Goal: Find specific page/section: Find specific page/section

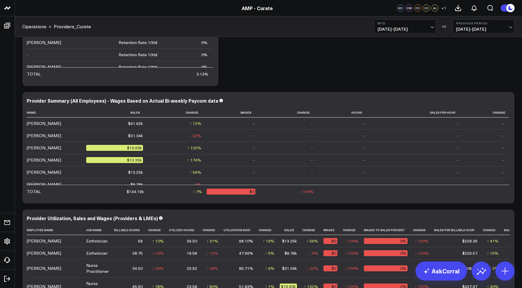
scroll to position [70, 0]
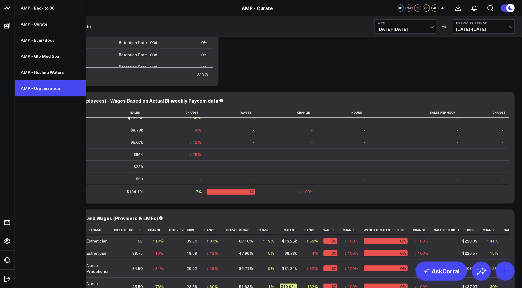
click at [48, 87] on link "AMP - Organization" at bounding box center [50, 88] width 71 height 16
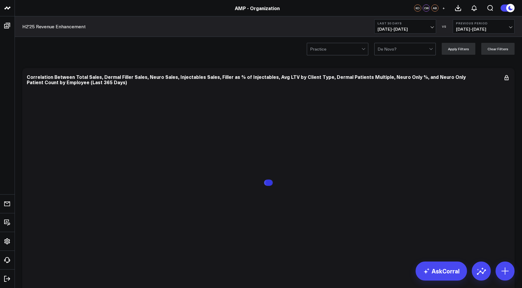
click at [398, 48] on div at bounding box center [403, 49] width 51 height 12
click at [342, 51] on div at bounding box center [335, 49] width 51 height 12
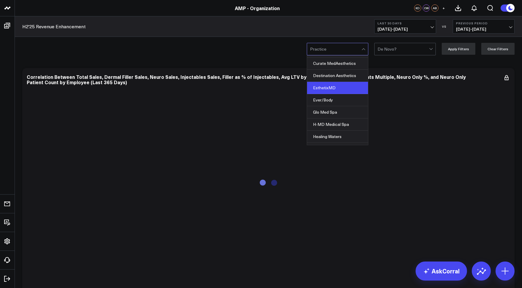
scroll to position [44, 0]
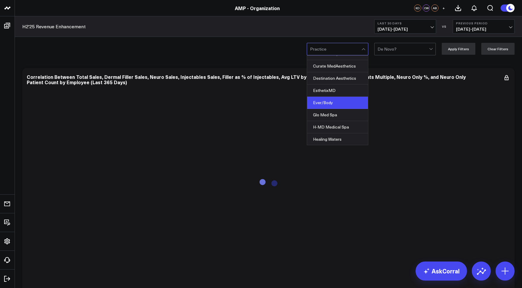
click at [334, 102] on div "Ever/Body" at bounding box center [337, 103] width 61 height 12
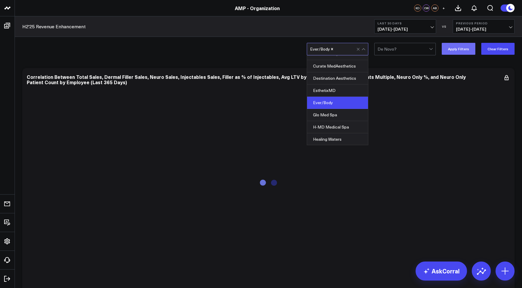
click at [471, 52] on button "Apply Filters" at bounding box center [459, 49] width 34 height 12
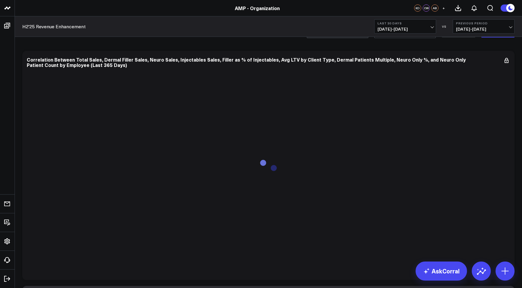
scroll to position [18, 0]
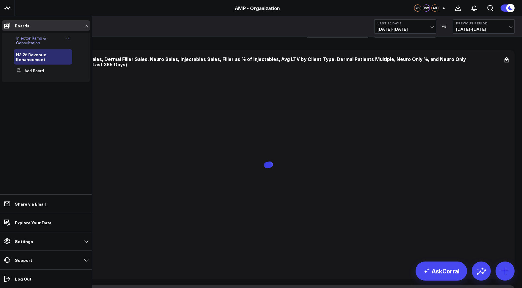
click at [32, 41] on span "Injector Ramp & Consultation" at bounding box center [31, 40] width 30 height 10
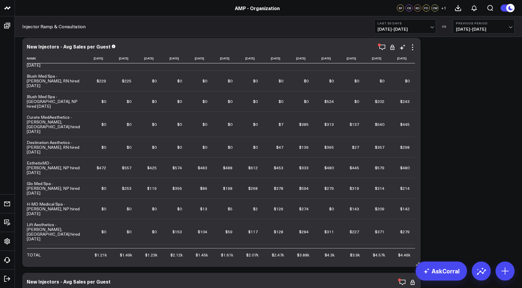
scroll to position [106, 0]
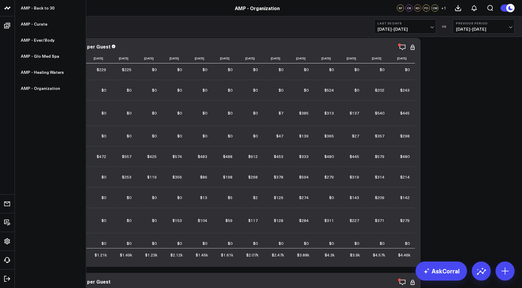
click at [7, 7] on icon at bounding box center [7, 7] width 7 height 7
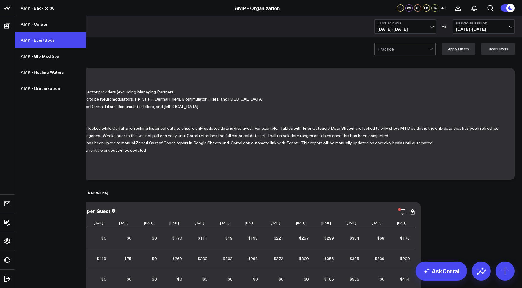
click at [37, 40] on link "AMP - Ever/Body" at bounding box center [50, 40] width 71 height 16
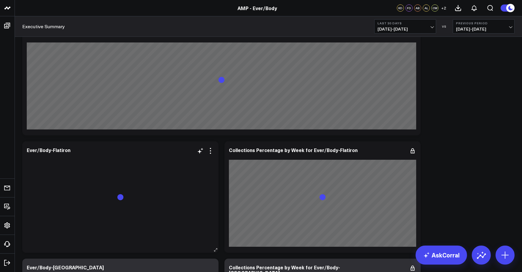
scroll to position [292, 0]
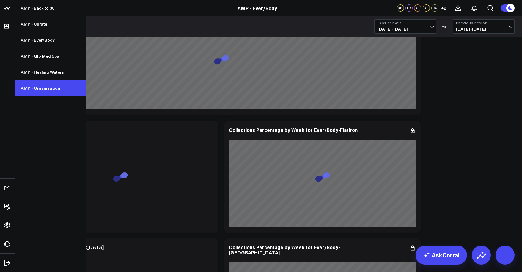
click at [45, 85] on link "AMP - Organization" at bounding box center [50, 88] width 71 height 16
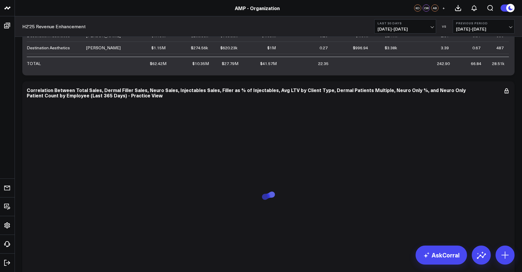
scroll to position [249, 0]
